Goal: Transaction & Acquisition: Purchase product/service

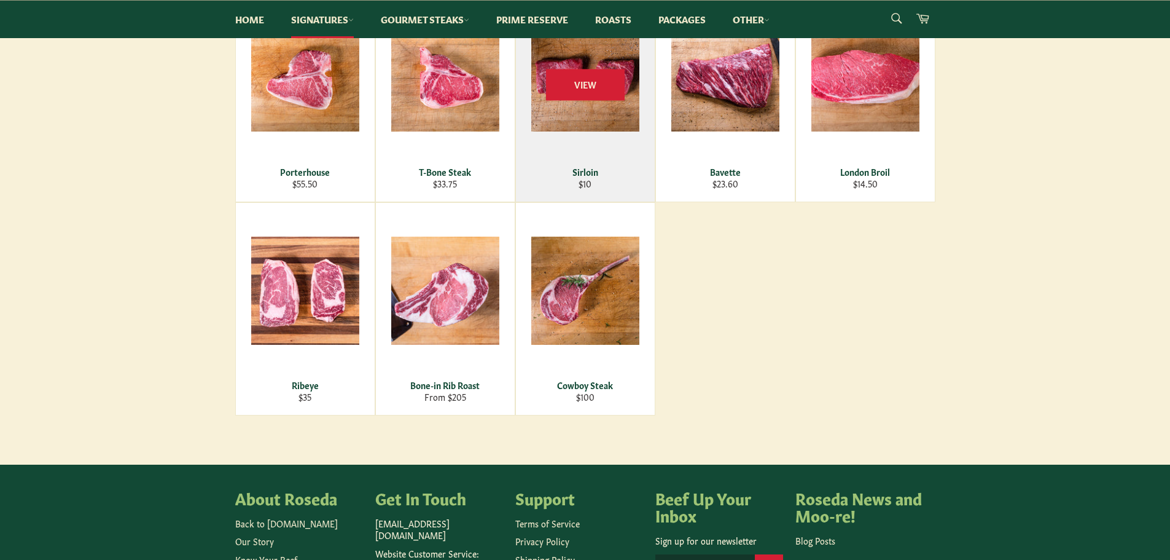
scroll to position [492, 0]
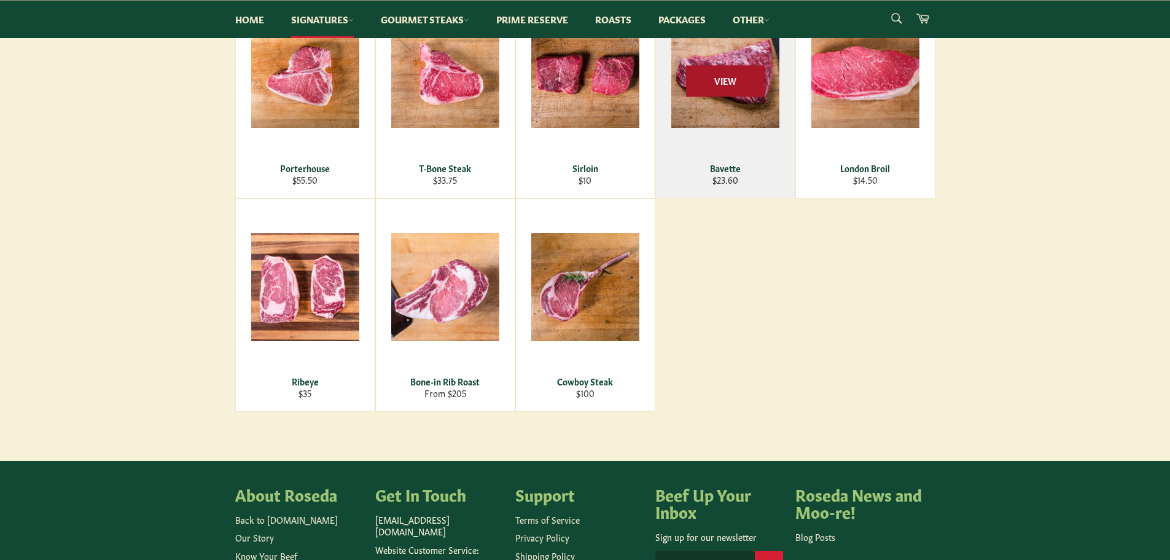
click at [745, 71] on span "View" at bounding box center [725, 80] width 79 height 31
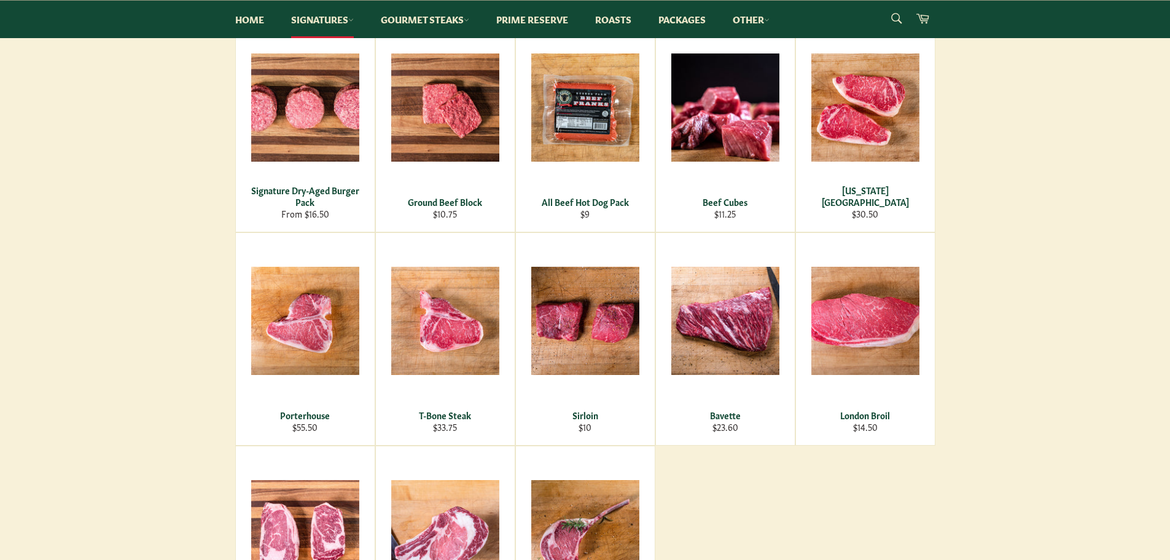
scroll to position [184, 0]
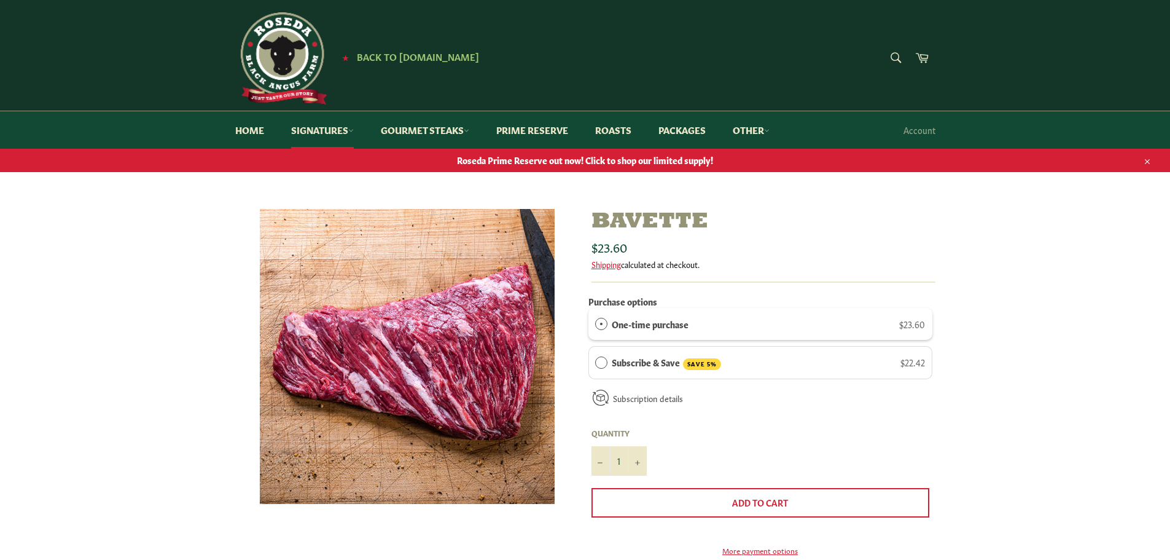
scroll to position [307, 0]
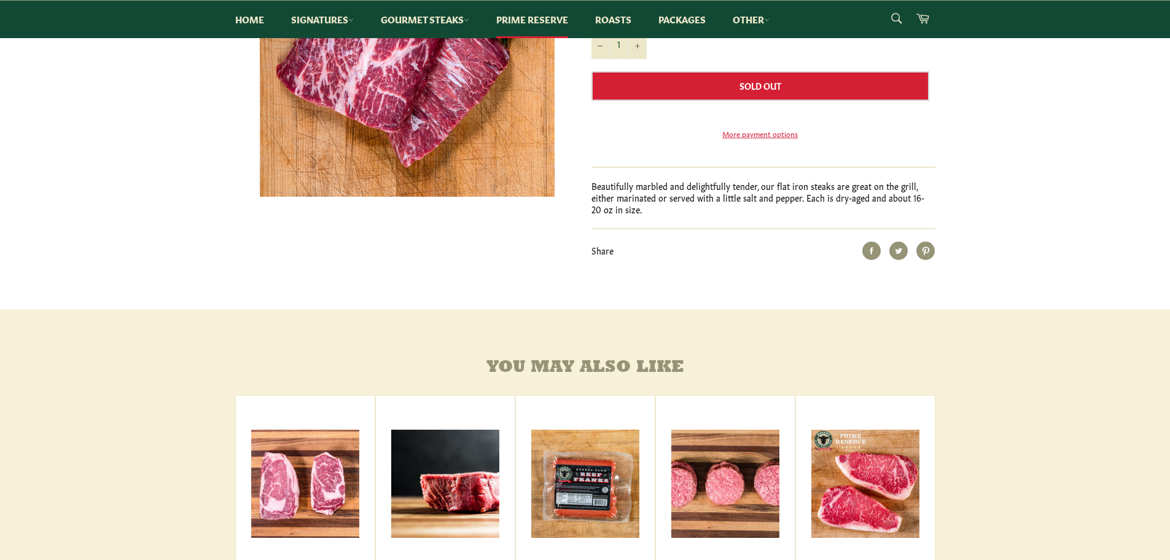
scroll to position [61, 0]
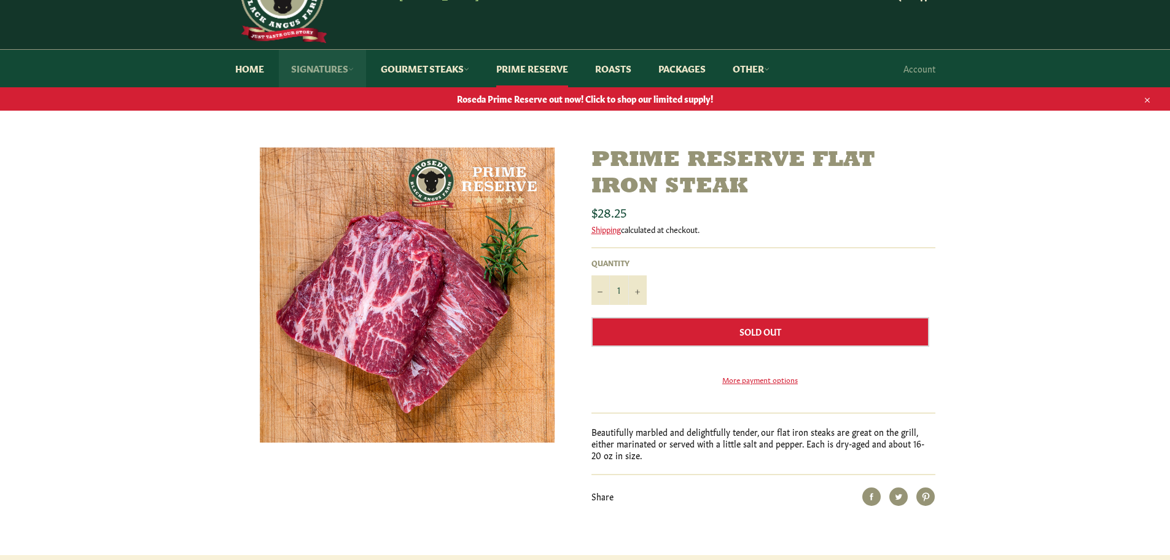
click at [323, 72] on link "Signatures" at bounding box center [322, 68] width 87 height 37
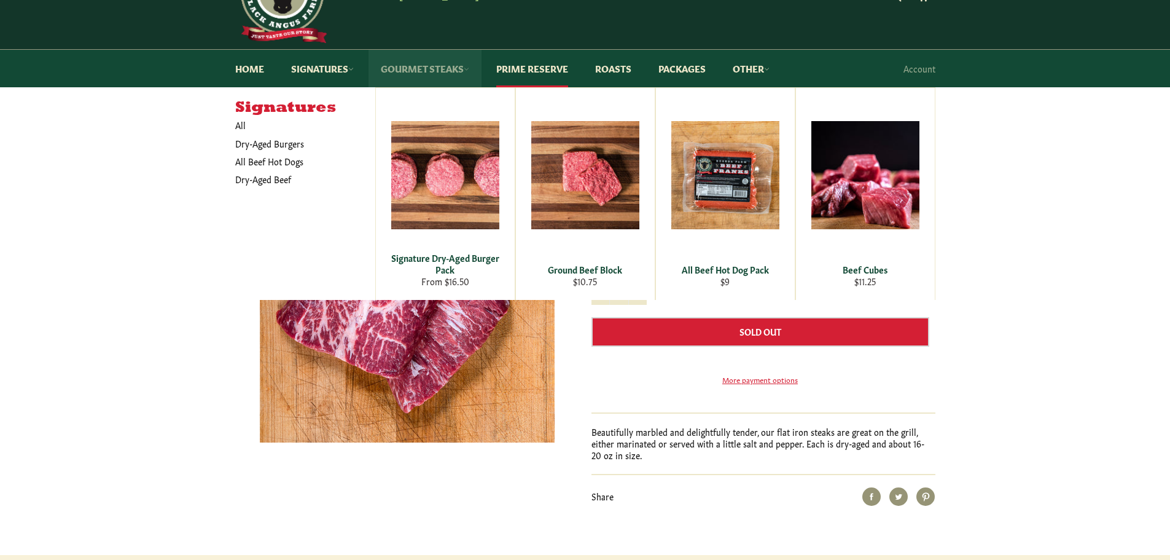
click at [397, 71] on link "Gourmet Steaks" at bounding box center [425, 68] width 113 height 37
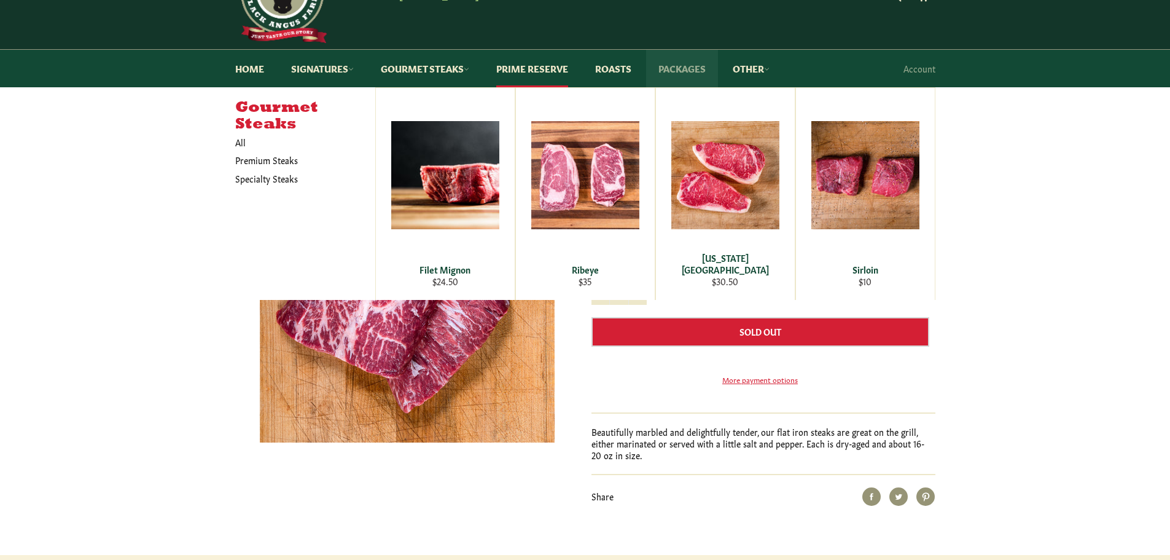
click at [691, 71] on link "Packages" at bounding box center [682, 68] width 72 height 37
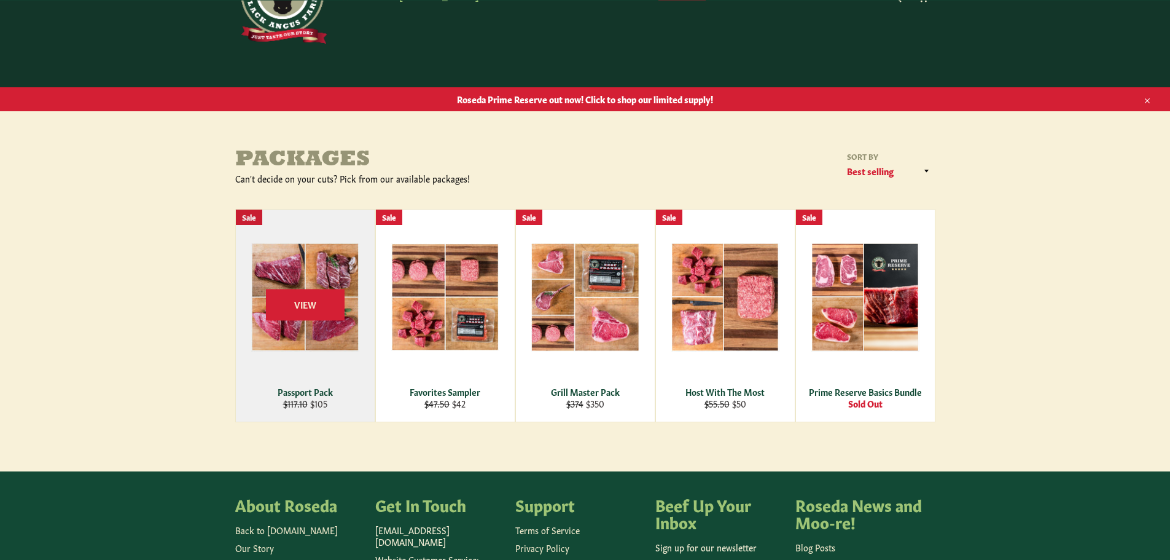
scroll to position [184, 0]
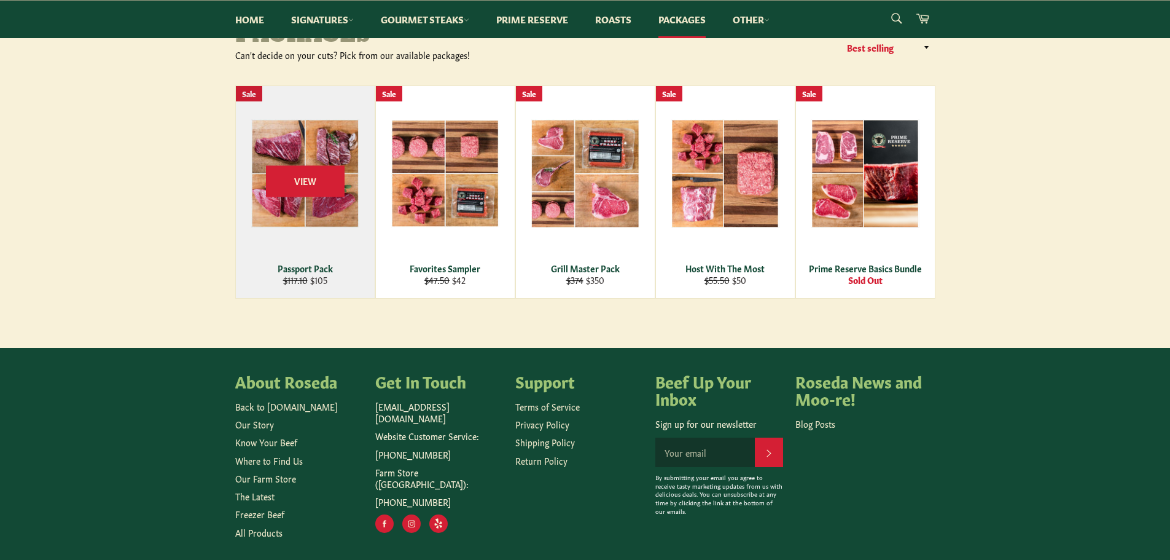
click at [307, 139] on div "View" at bounding box center [305, 192] width 139 height 212
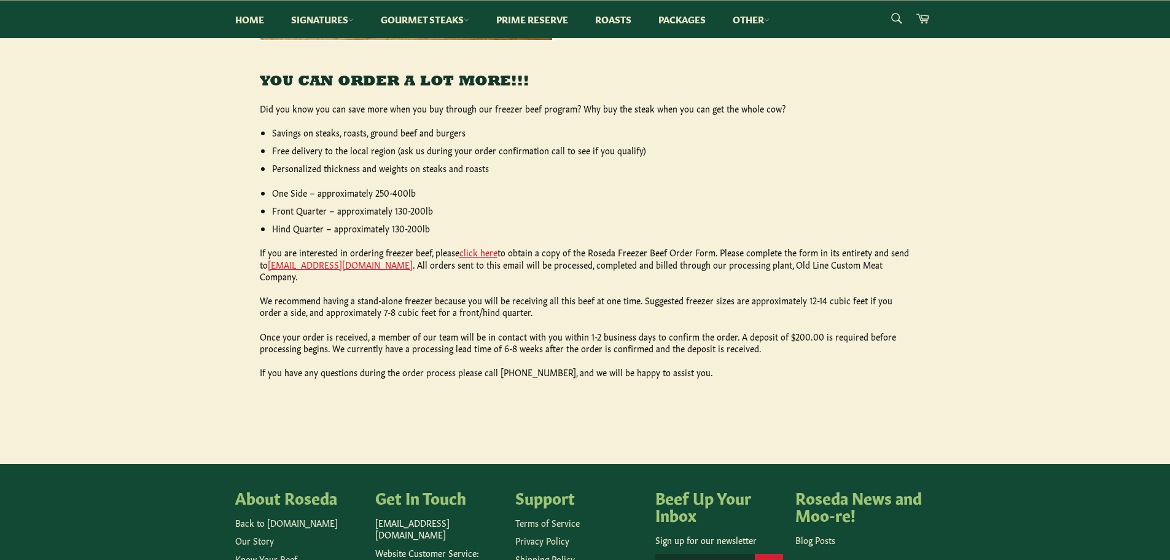
scroll to position [553, 0]
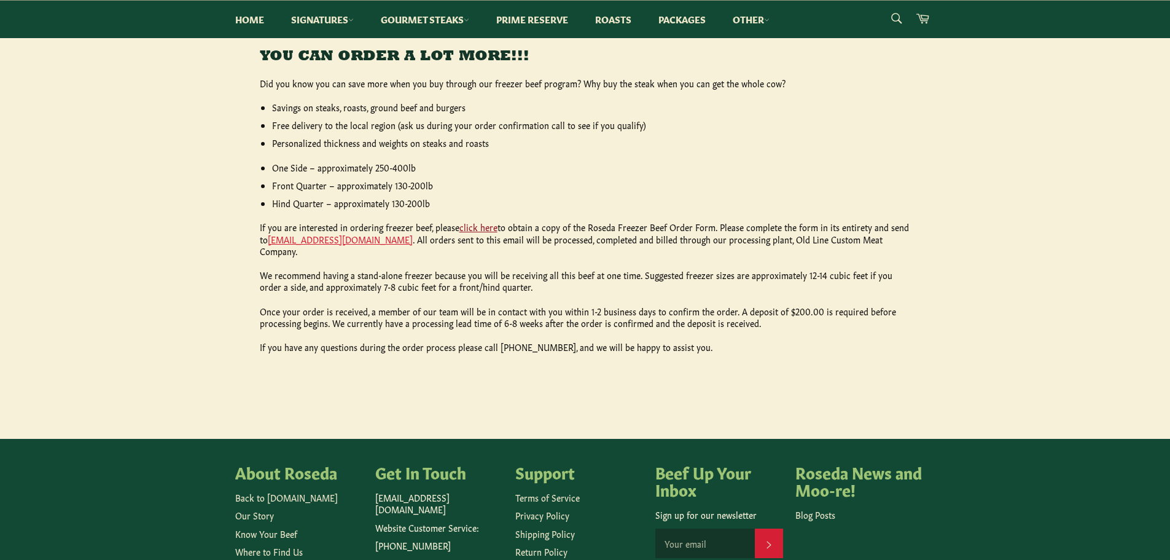
click at [484, 221] on link "click here" at bounding box center [479, 227] width 38 height 12
